Goal: Task Accomplishment & Management: Complete application form

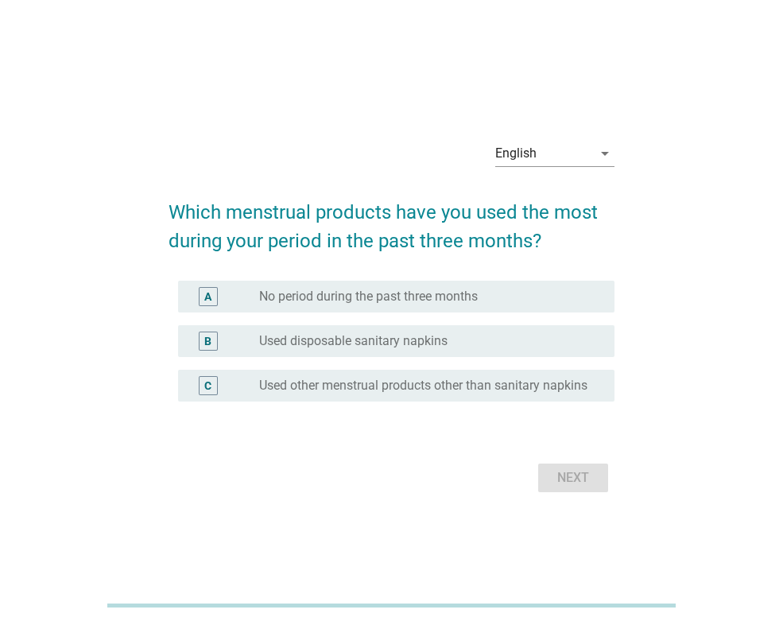
click at [297, 333] on label "Used disposable sanitary napkins" at bounding box center [353, 341] width 188 height 16
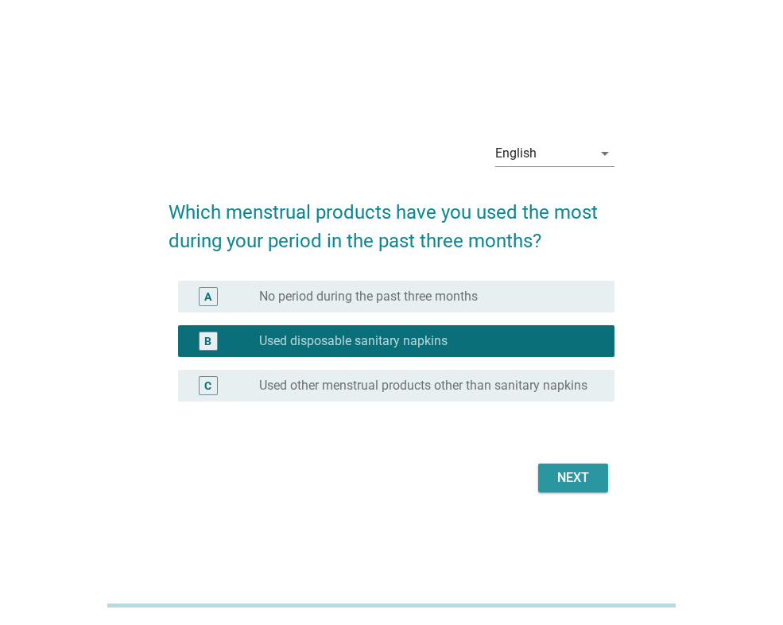
click at [574, 486] on div "Next" at bounding box center [573, 477] width 45 height 19
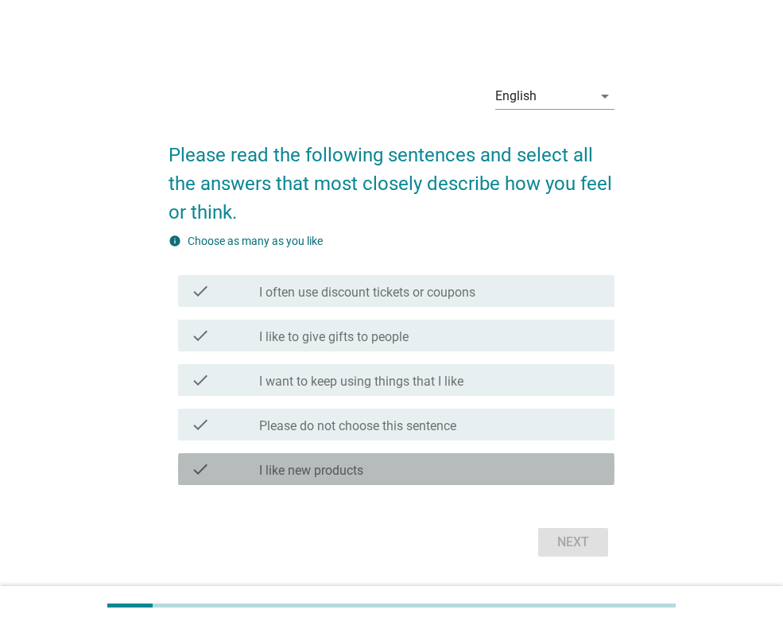
click at [336, 460] on div "check_box_outline_blank I like new products" at bounding box center [430, 469] width 343 height 19
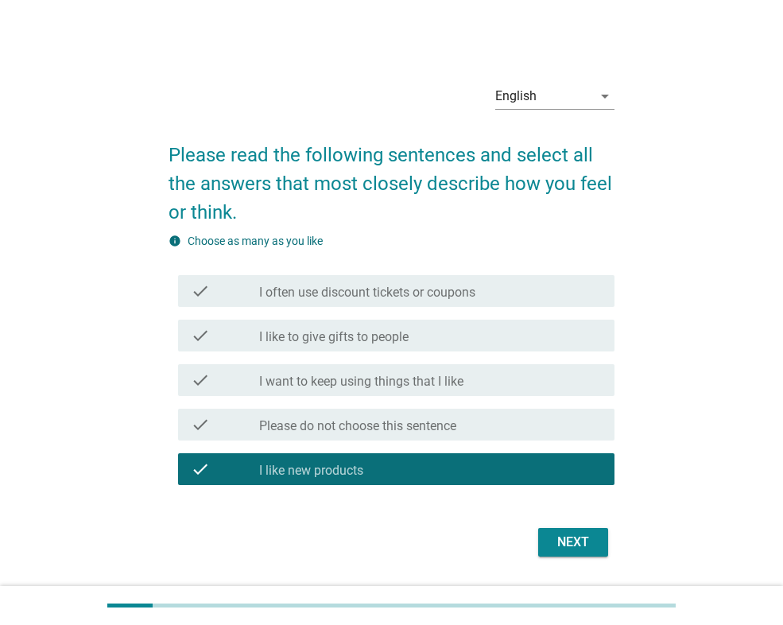
click at [578, 508] on form "Please read the following sentences and select all the answers that most closel…" at bounding box center [392, 343] width 446 height 437
click at [551, 542] on div "Next" at bounding box center [573, 542] width 45 height 19
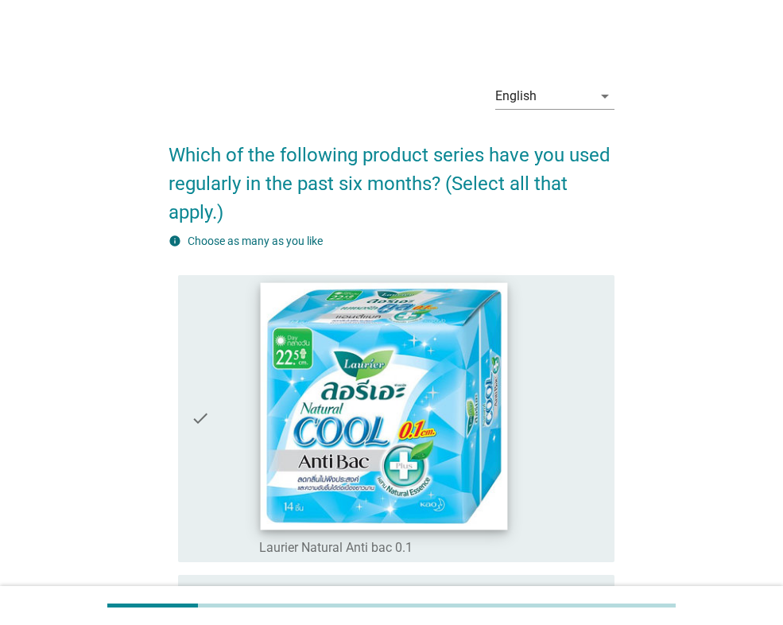
click at [279, 383] on img at bounding box center [384, 405] width 247 height 247
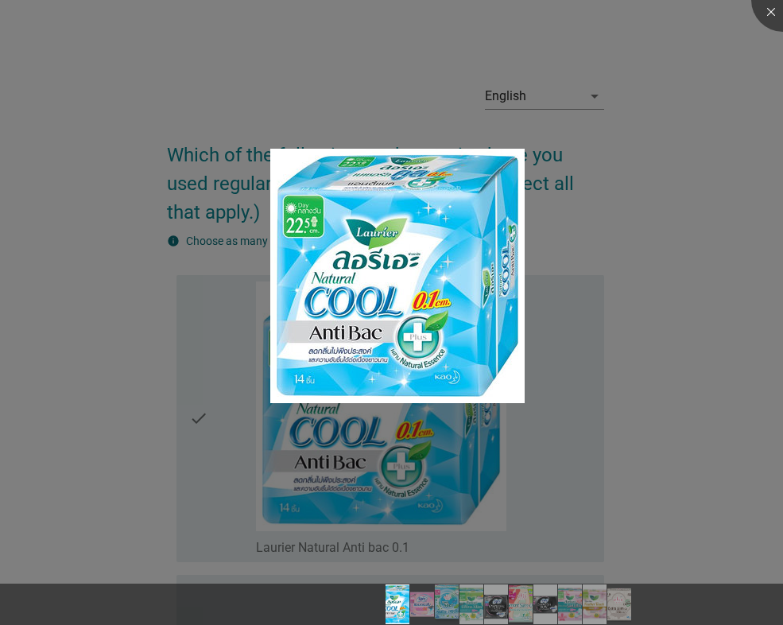
click at [672, 179] on div at bounding box center [391, 312] width 783 height 625
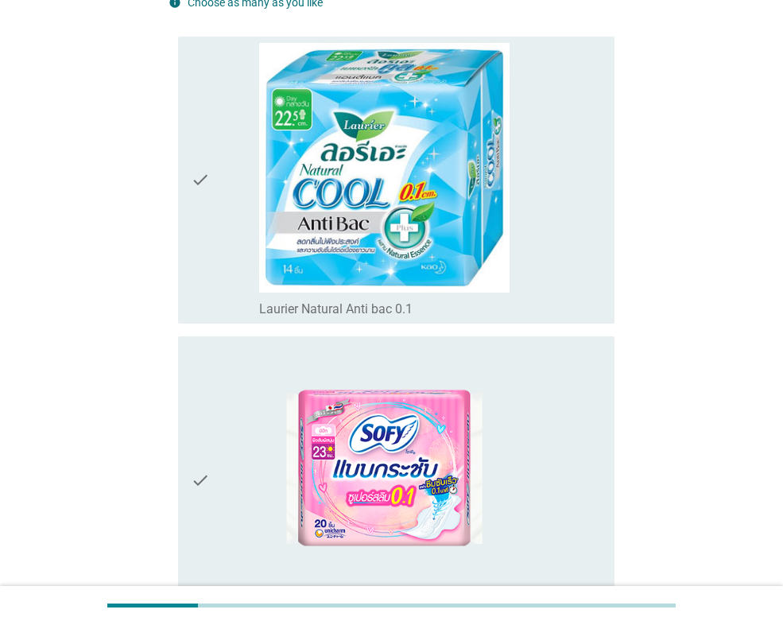
click at [210, 212] on icon "check" at bounding box center [200, 180] width 19 height 274
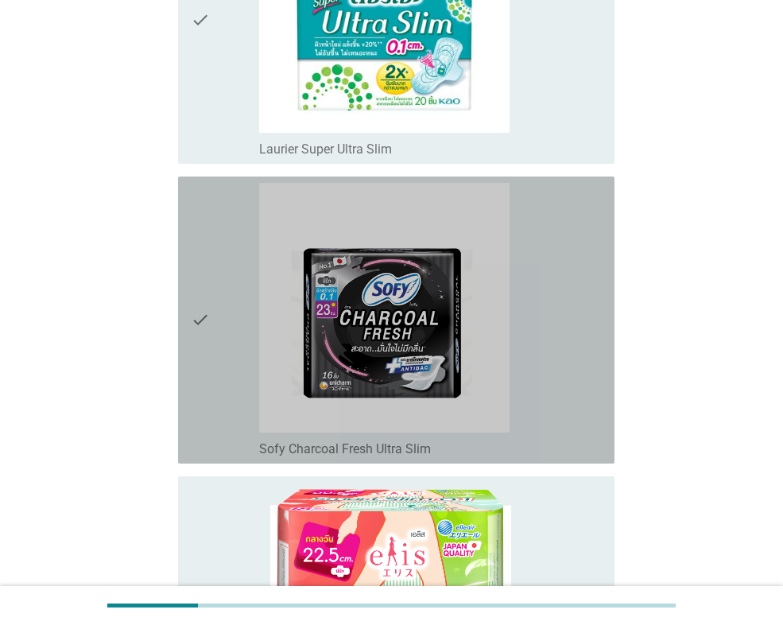
click at [235, 312] on div "check" at bounding box center [225, 320] width 68 height 274
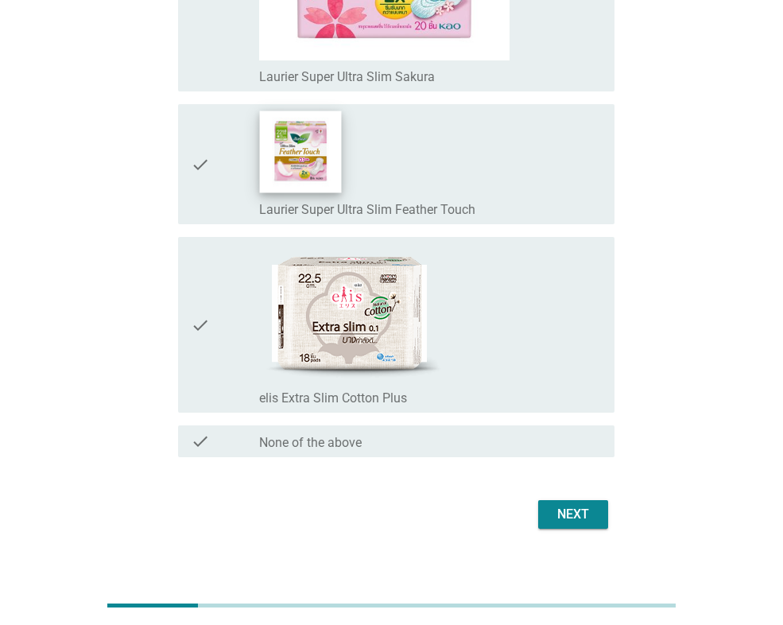
scroll to position [2483, 0]
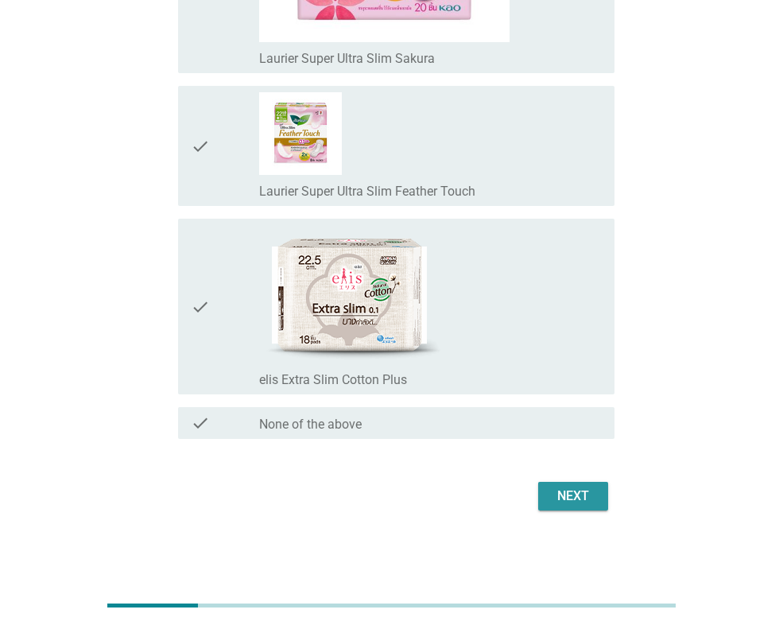
click at [604, 494] on button "Next" at bounding box center [573, 496] width 70 height 29
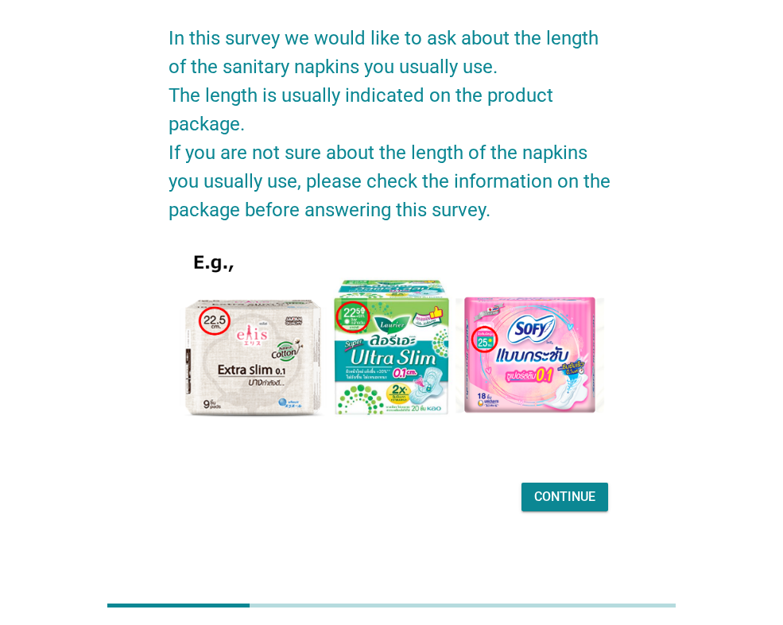
scroll to position [0, 0]
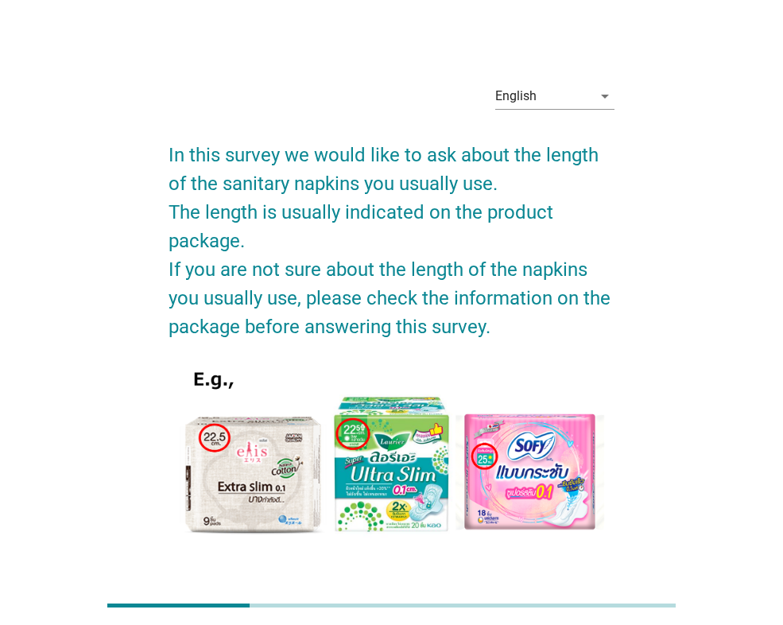
click at [568, 476] on img at bounding box center [392, 458] width 446 height 209
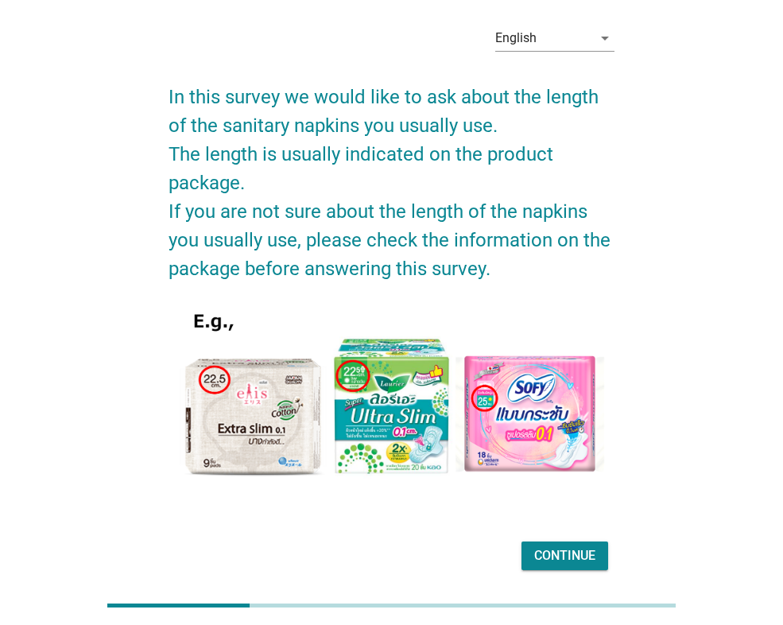
scroll to position [117, 0]
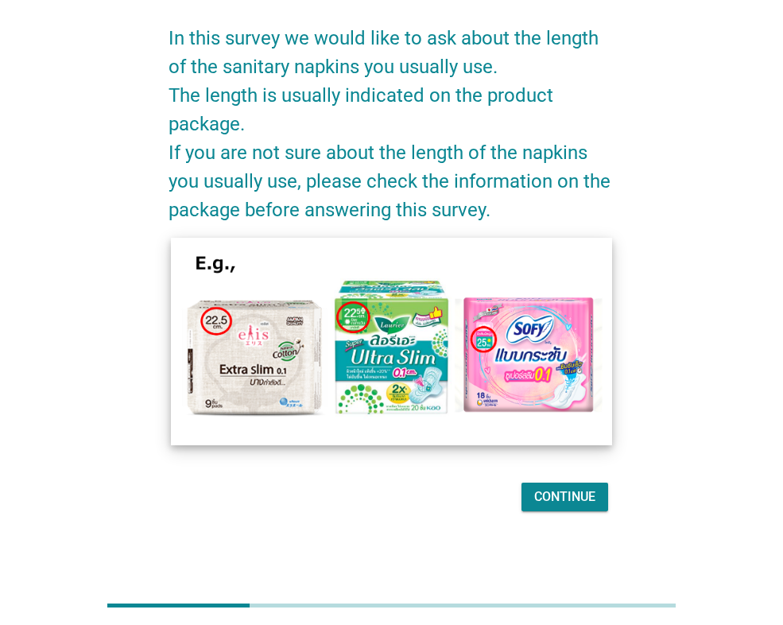
click at [548, 407] on img at bounding box center [391, 341] width 441 height 207
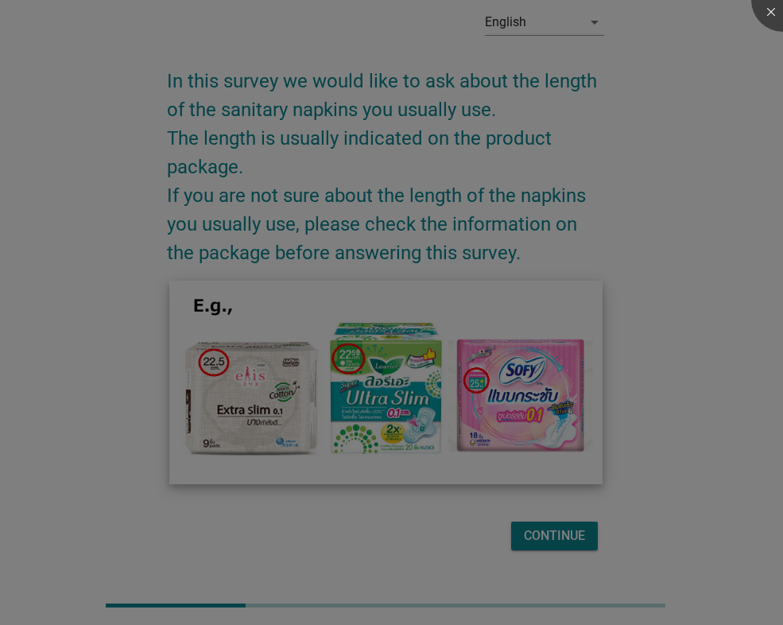
scroll to position [74, 0]
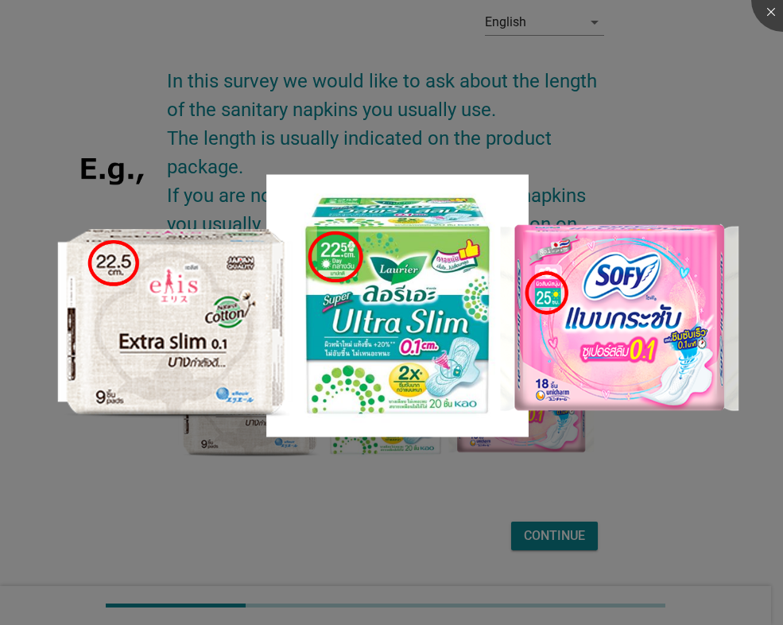
click at [635, 526] on div at bounding box center [391, 312] width 783 height 625
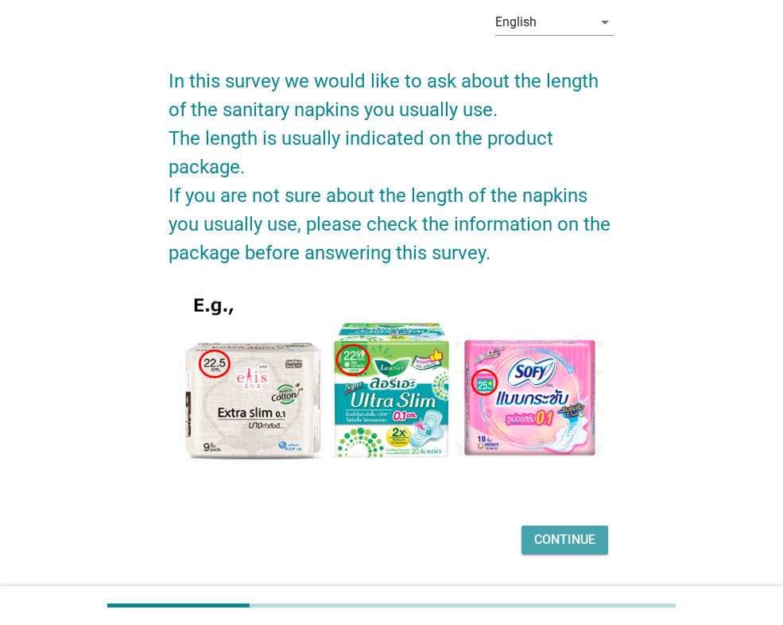
click at [525, 541] on button "Continue" at bounding box center [565, 540] width 87 height 29
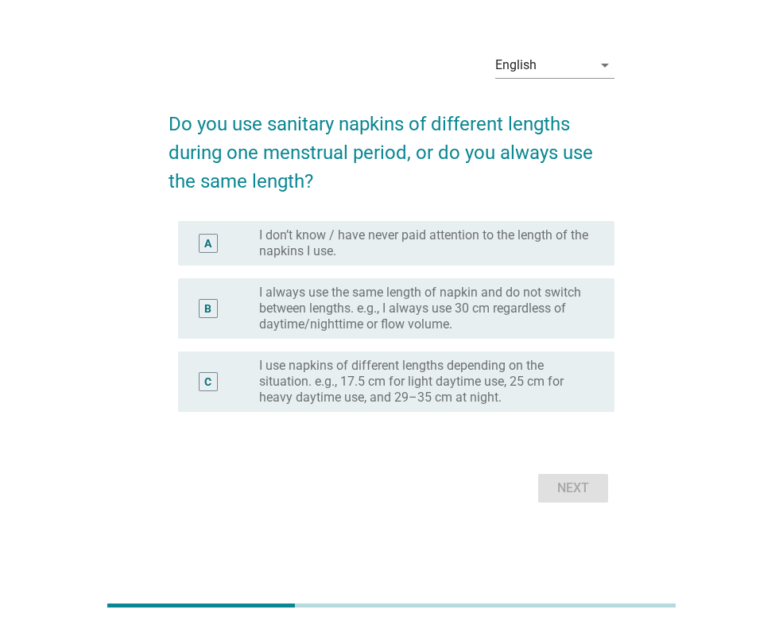
scroll to position [0, 0]
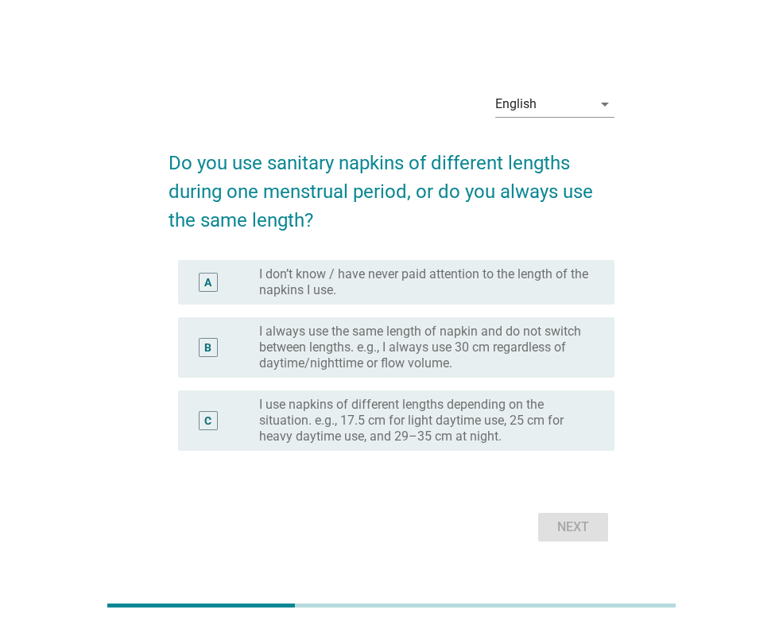
click at [346, 341] on label "I always use the same length of napkin and do not switch between lengths. e.g.,…" at bounding box center [424, 348] width 330 height 48
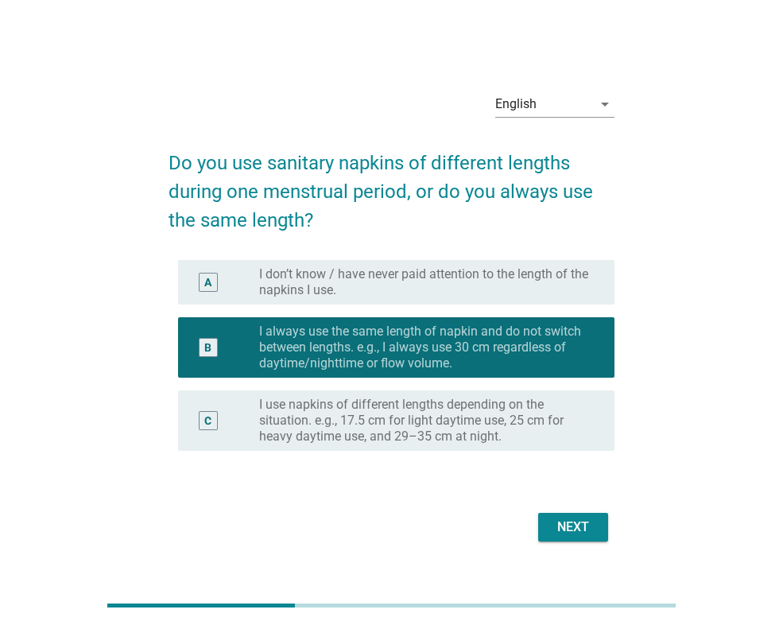
click at [568, 524] on div "Next" at bounding box center [573, 527] width 45 height 19
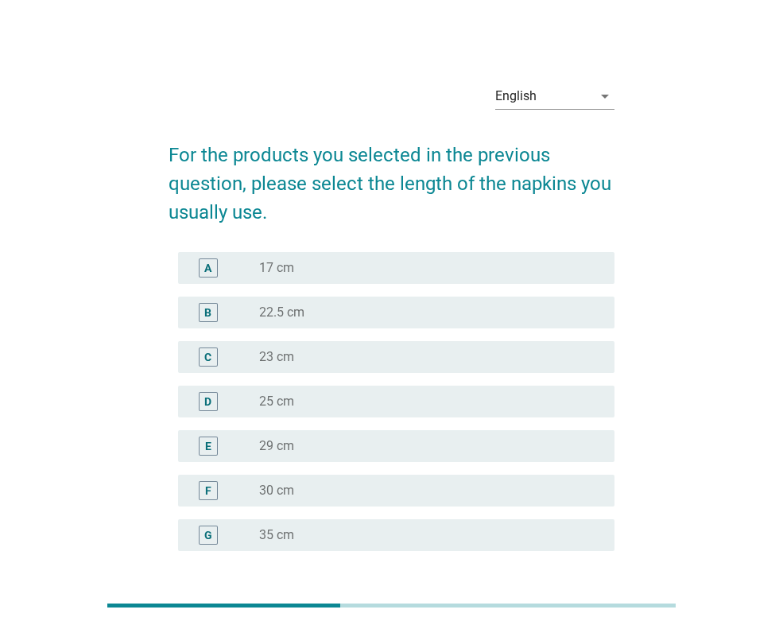
click at [297, 354] on div "radio_button_unchecked 23 cm" at bounding box center [424, 357] width 330 height 16
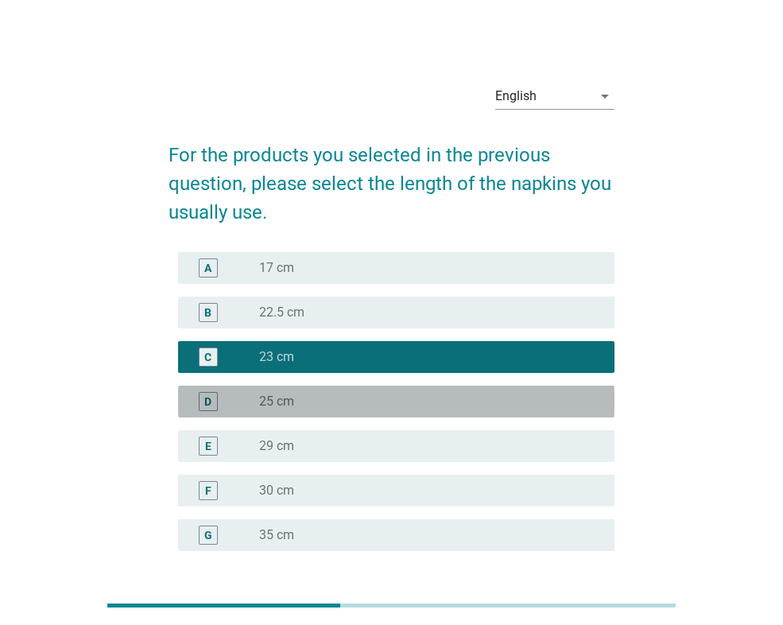
click at [399, 404] on div "radio_button_unchecked 25 cm" at bounding box center [424, 402] width 330 height 16
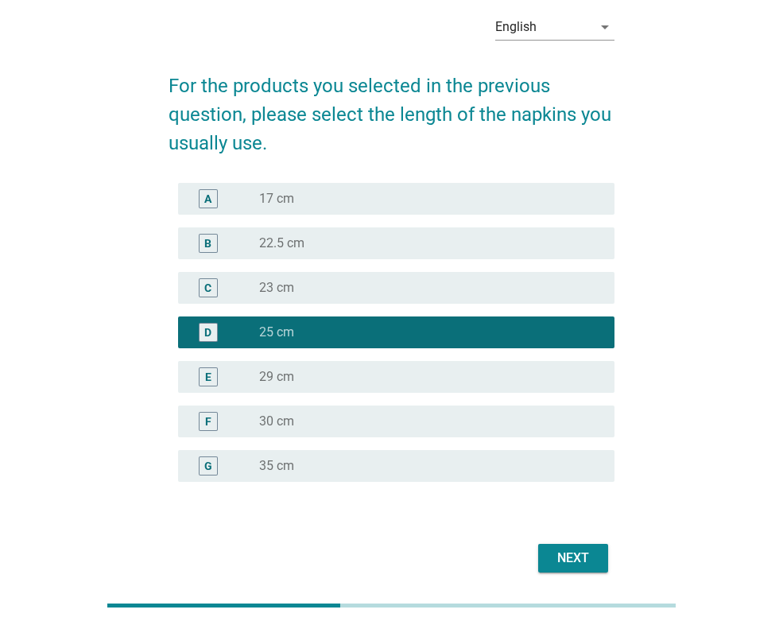
scroll to position [130, 0]
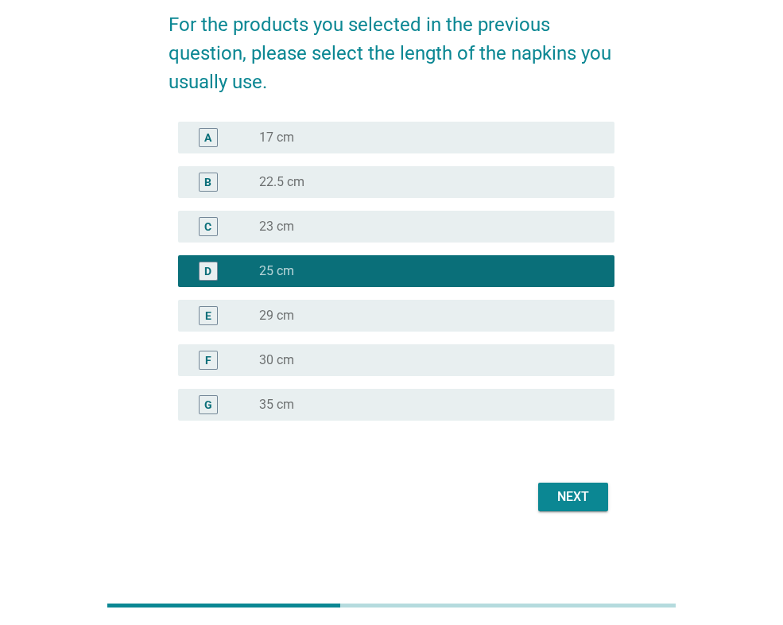
click at [567, 495] on div "Next" at bounding box center [573, 496] width 45 height 19
